Goal: Information Seeking & Learning: Find specific page/section

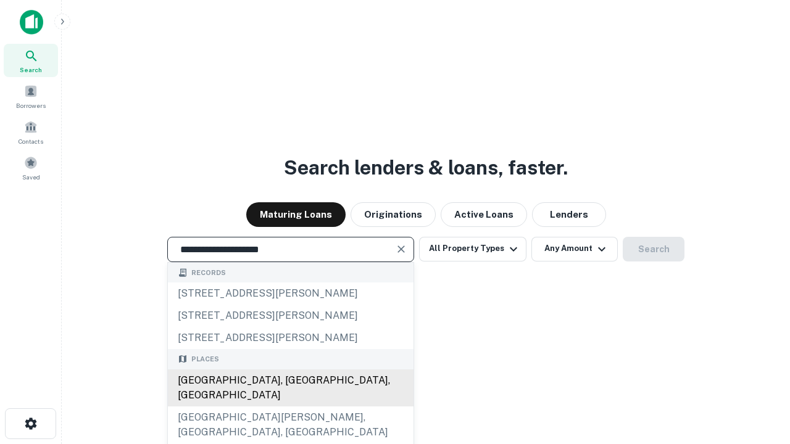
click at [290, 407] on div "[GEOGRAPHIC_DATA], [GEOGRAPHIC_DATA], [GEOGRAPHIC_DATA]" at bounding box center [291, 388] width 246 height 37
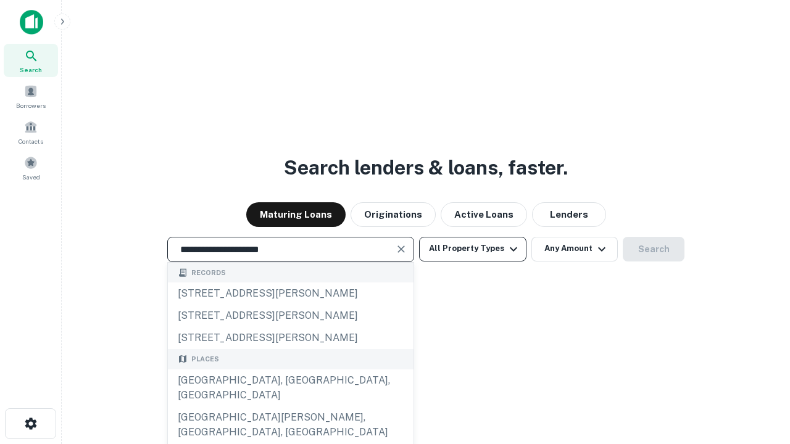
click at [473, 249] on button "All Property Types" at bounding box center [472, 249] width 107 height 25
type input "**********"
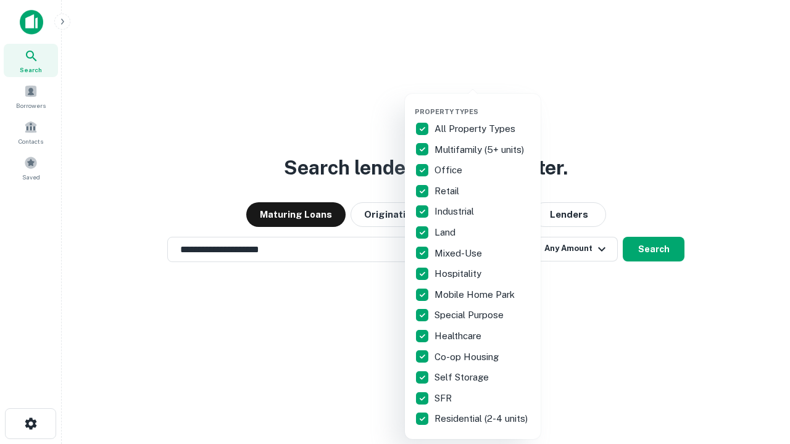
click at [482, 104] on button "button" at bounding box center [483, 104] width 136 height 1
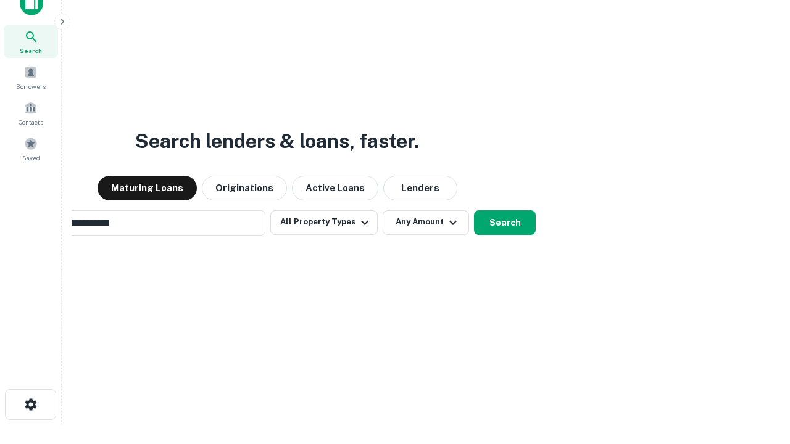
scroll to position [89, 349]
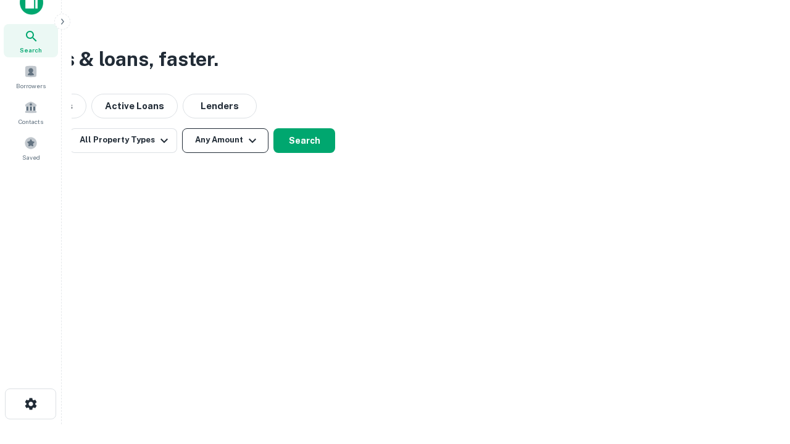
click at [225, 140] on button "Any Amount" at bounding box center [225, 140] width 86 height 25
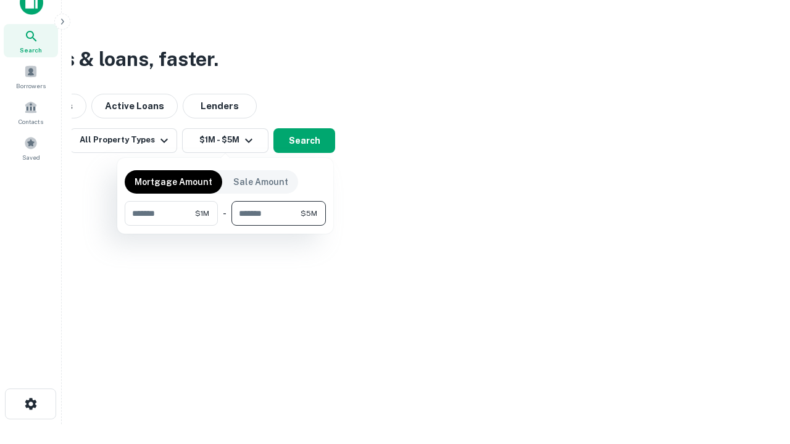
type input "*******"
click at [225, 226] on button "button" at bounding box center [225, 226] width 201 height 1
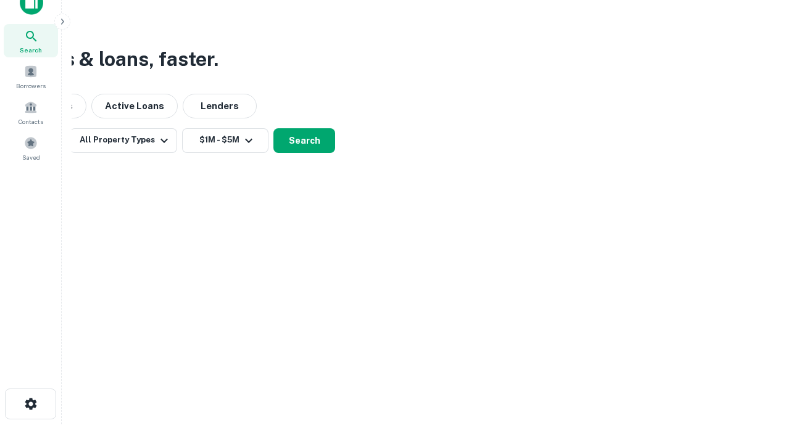
scroll to position [7, 228]
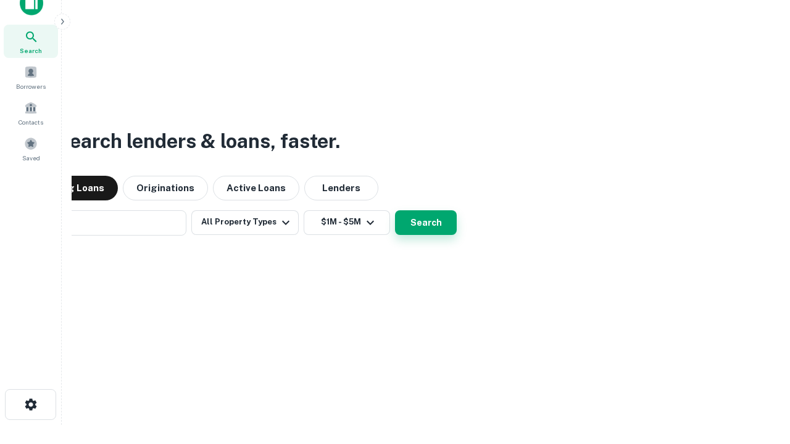
click at [395, 210] on button "Search" at bounding box center [426, 222] width 62 height 25
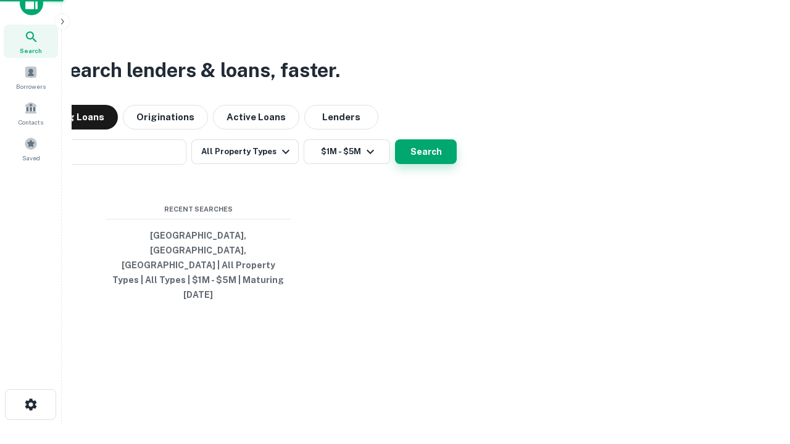
scroll to position [33, 349]
